Goal: Check status: Check status

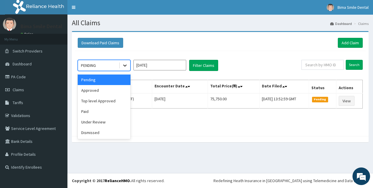
click at [125, 65] on icon at bounding box center [125, 66] width 4 height 2
click at [106, 90] on div "Approved" at bounding box center [104, 90] width 53 height 11
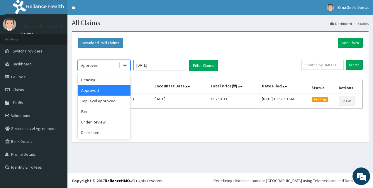
click at [126, 65] on icon at bounding box center [125, 66] width 4 height 2
click at [91, 113] on div "Paid" at bounding box center [104, 111] width 53 height 11
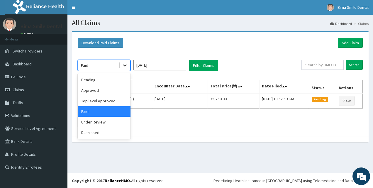
click at [126, 68] on icon at bounding box center [125, 65] width 6 height 6
click at [100, 92] on div "Approved" at bounding box center [104, 90] width 53 height 11
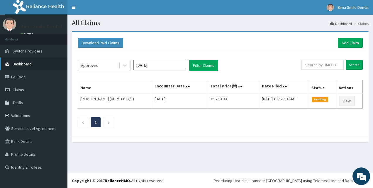
click at [26, 62] on span "Dashboard" at bounding box center [22, 63] width 19 height 5
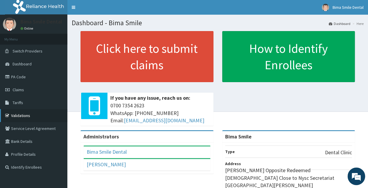
click at [28, 116] on link "Validations" at bounding box center [33, 115] width 67 height 13
